Goal: Check status

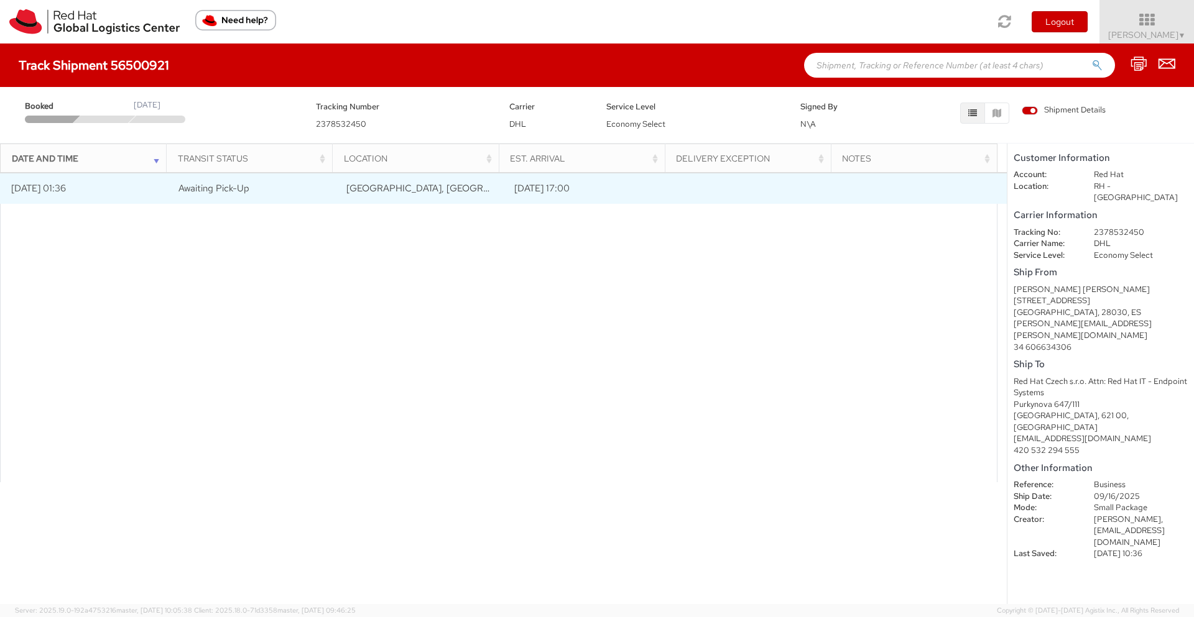
click at [42, 191] on td "09/15/2025 01:36" at bounding box center [84, 188] width 168 height 31
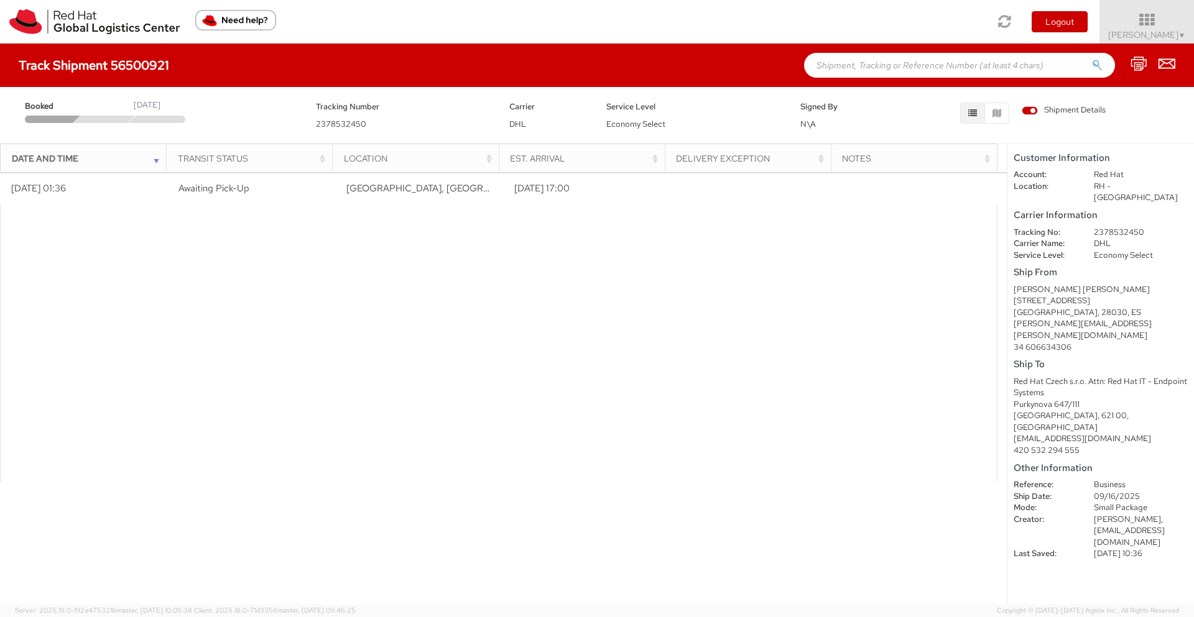
click at [999, 63] on input "text" at bounding box center [959, 65] width 311 height 25
paste input "56593446"
type input "56593446"
click at [1092, 59] on button "submit" at bounding box center [1097, 66] width 11 height 15
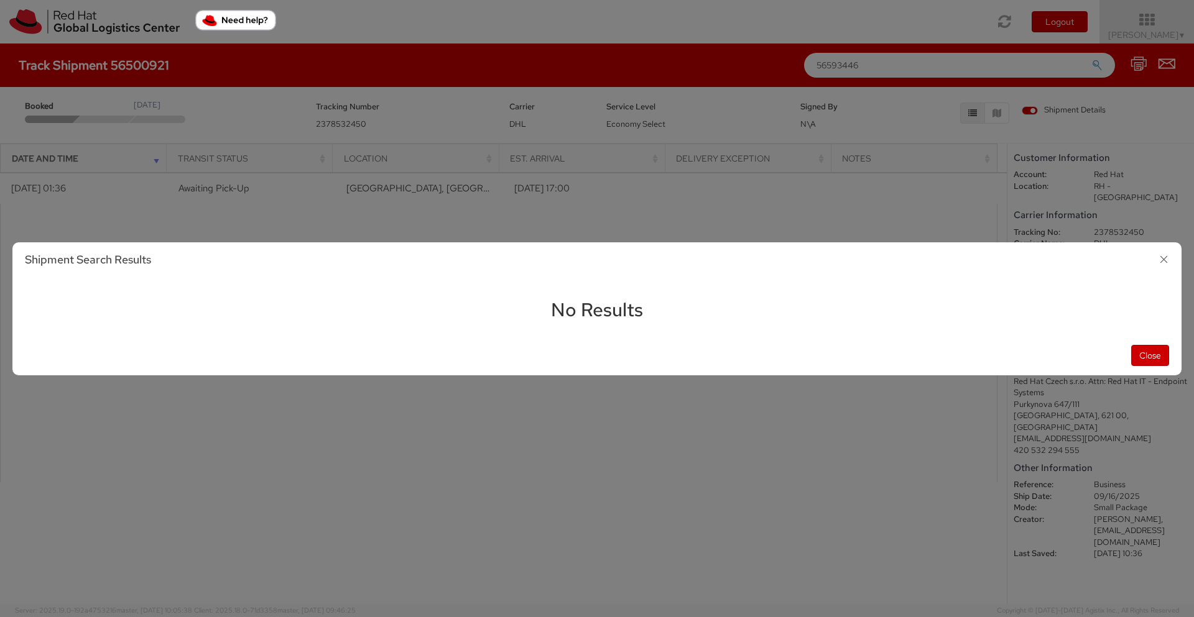
click at [995, 64] on div "Shipment Search Results No Results Close" at bounding box center [597, 308] width 1194 height 617
click at [864, 66] on div "Shipment Search Results No Results Close" at bounding box center [597, 308] width 1194 height 617
click at [1154, 359] on button "Close" at bounding box center [1150, 355] width 38 height 21
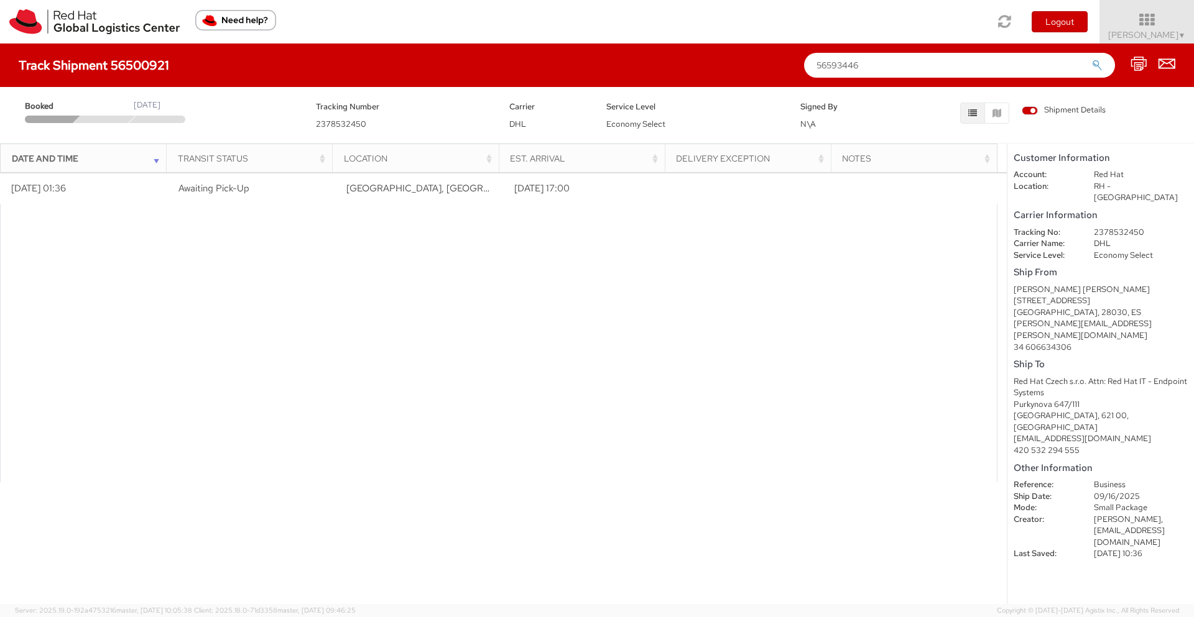
click at [153, 162] on div "Date and Time" at bounding box center [87, 158] width 151 height 12
